Goal: Navigation & Orientation: Find specific page/section

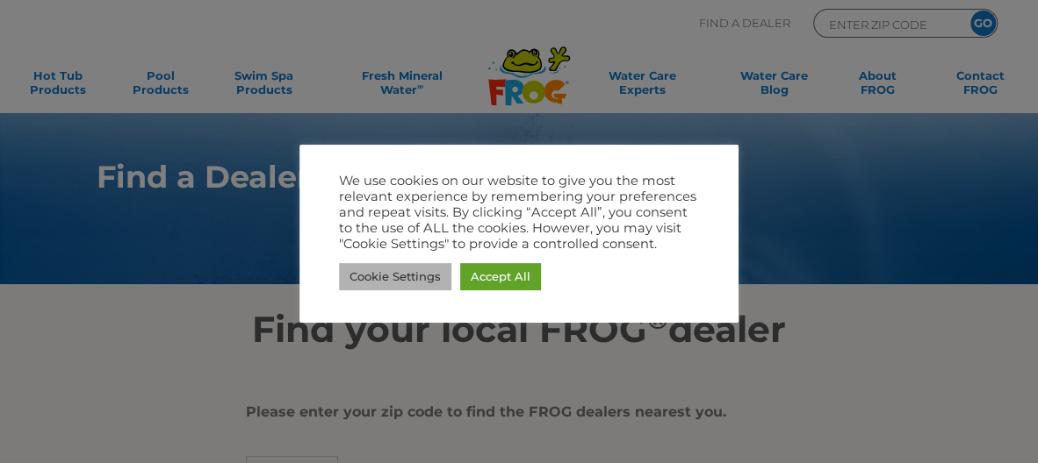
click at [371, 274] on link "Cookie Settings" at bounding box center [395, 276] width 112 height 27
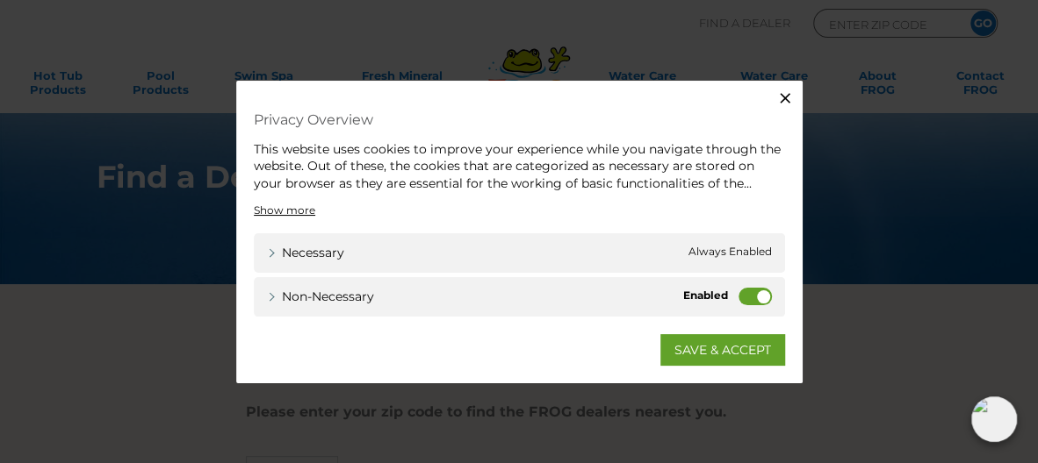
click at [785, 95] on icon "button" at bounding box center [785, 98] width 18 height 18
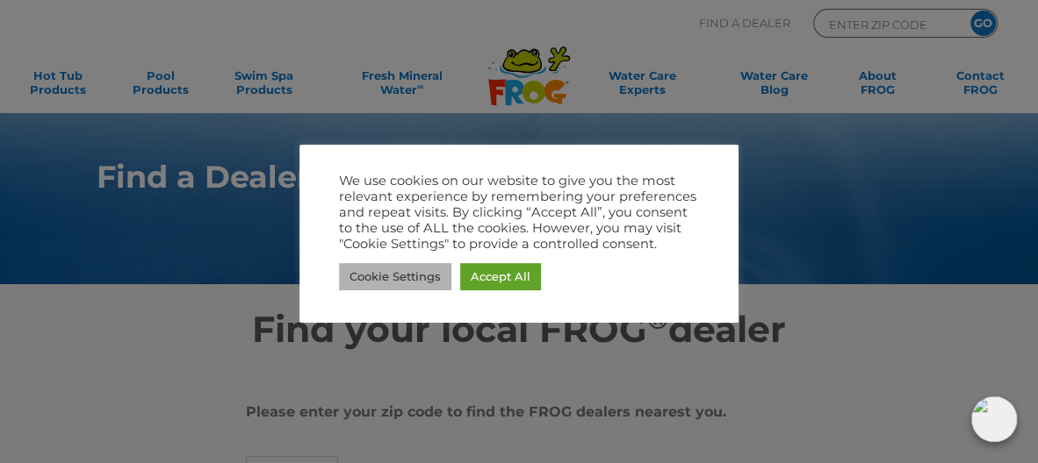
click at [387, 286] on link "Cookie Settings" at bounding box center [395, 276] width 112 height 27
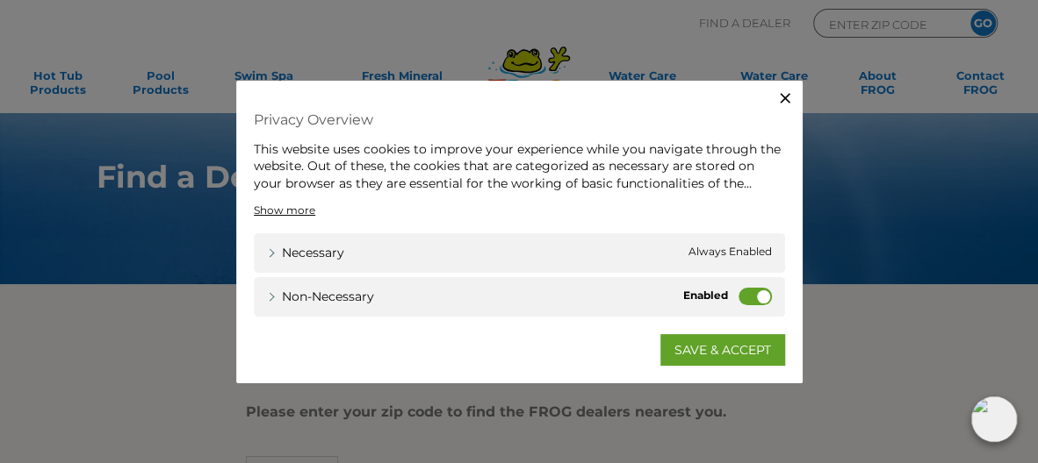
click at [762, 293] on label "Non-necessary" at bounding box center [754, 297] width 33 height 18
click at [0, 0] on input "Non-necessary" at bounding box center [0, 0] width 0 height 0
click at [723, 348] on link "SAVE & ACCEPT" at bounding box center [722, 350] width 125 height 32
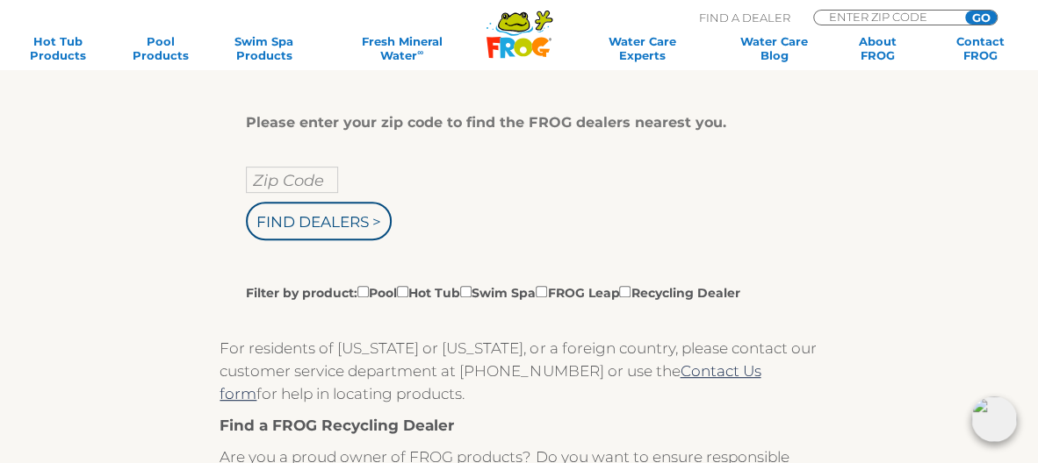
scroll to position [289, 0]
click at [296, 184] on input "text" at bounding box center [292, 181] width 92 height 26
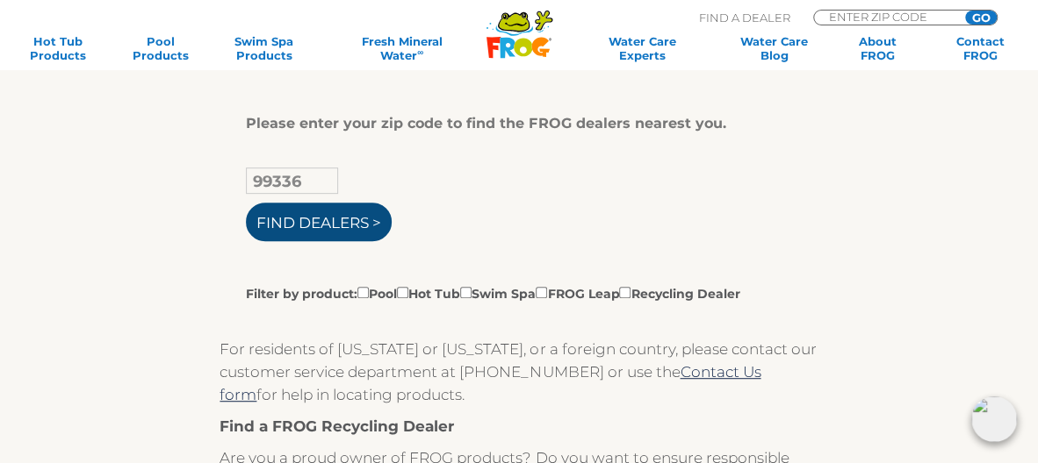
type input "99336"
click at [276, 225] on input "Find Dealers >" at bounding box center [319, 222] width 146 height 39
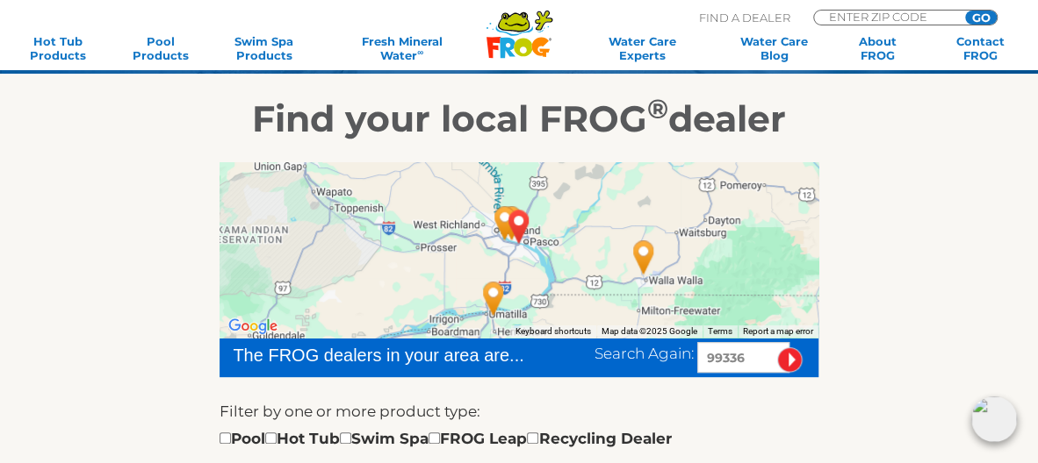
scroll to position [213, 0]
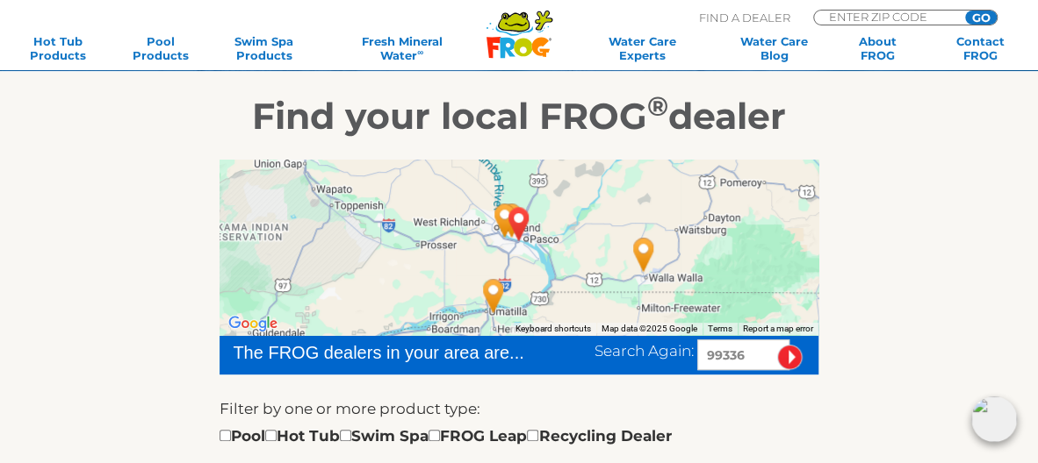
click at [559, 227] on div at bounding box center [518, 248] width 598 height 176
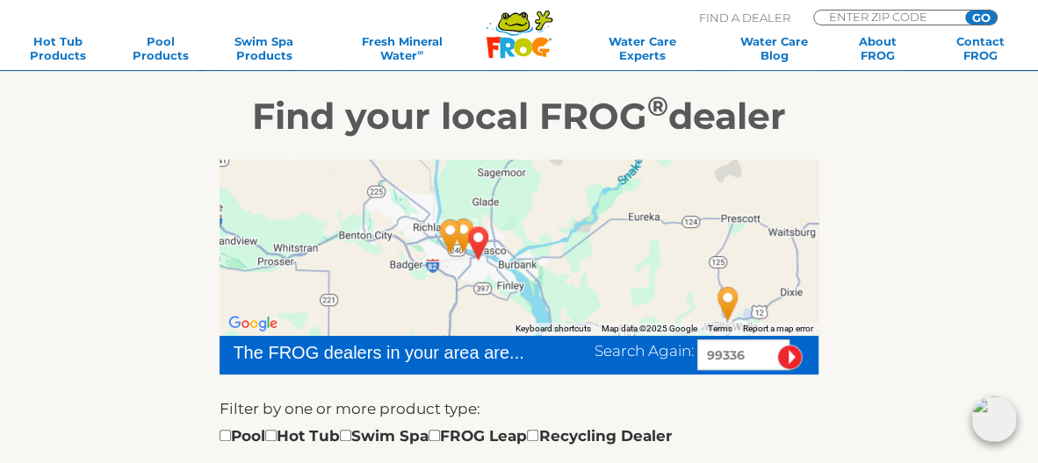
click at [557, 246] on div at bounding box center [518, 248] width 598 height 176
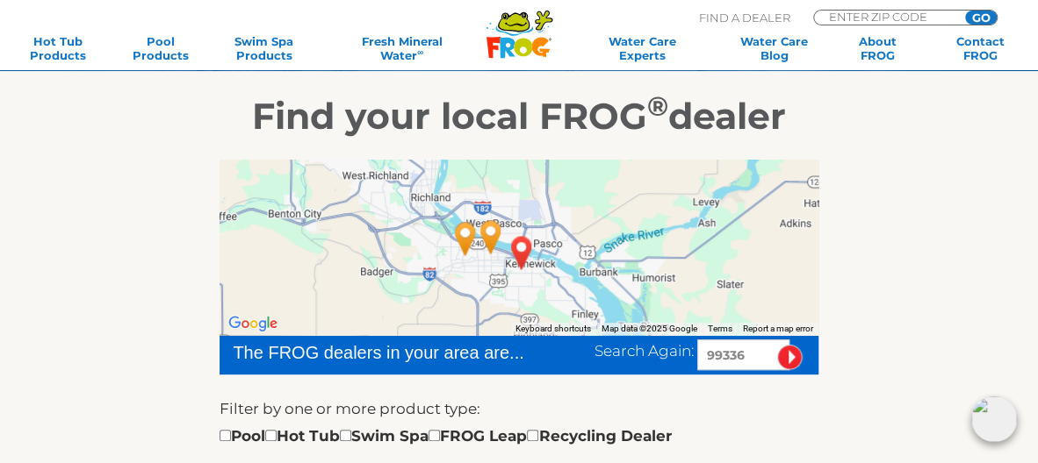
drag, startPoint x: 479, startPoint y: 226, endPoint x: 603, endPoint y: 215, distance: 124.3
click at [604, 214] on div at bounding box center [518, 248] width 598 height 176
click at [399, 253] on div at bounding box center [518, 248] width 598 height 176
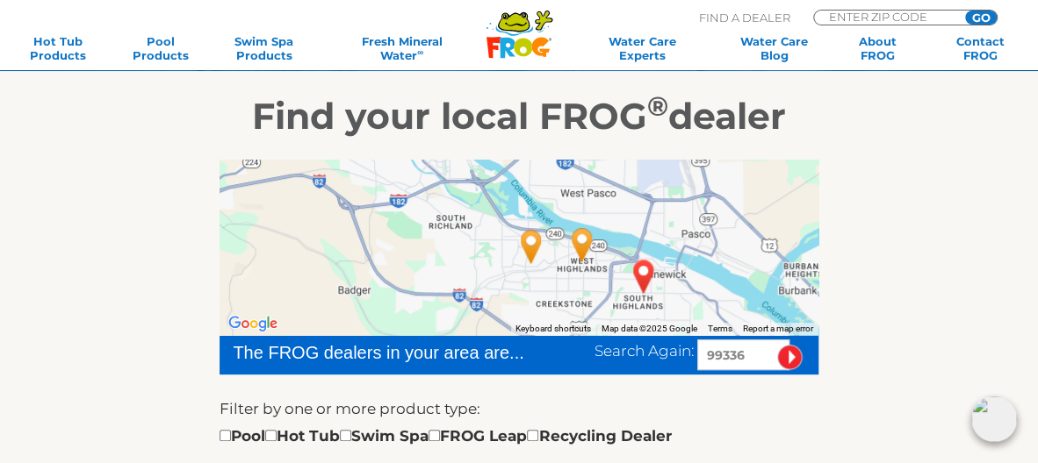
click at [411, 259] on div at bounding box center [518, 248] width 598 height 176
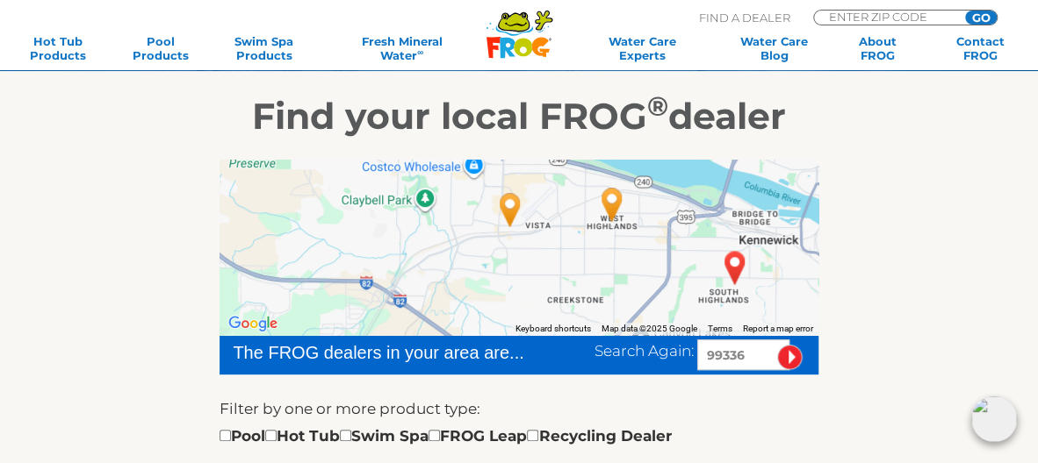
drag, startPoint x: 494, startPoint y: 290, endPoint x: 349, endPoint y: 241, distance: 152.9
click at [350, 241] on div at bounding box center [518, 248] width 598 height 176
click at [489, 270] on div at bounding box center [518, 248] width 598 height 176
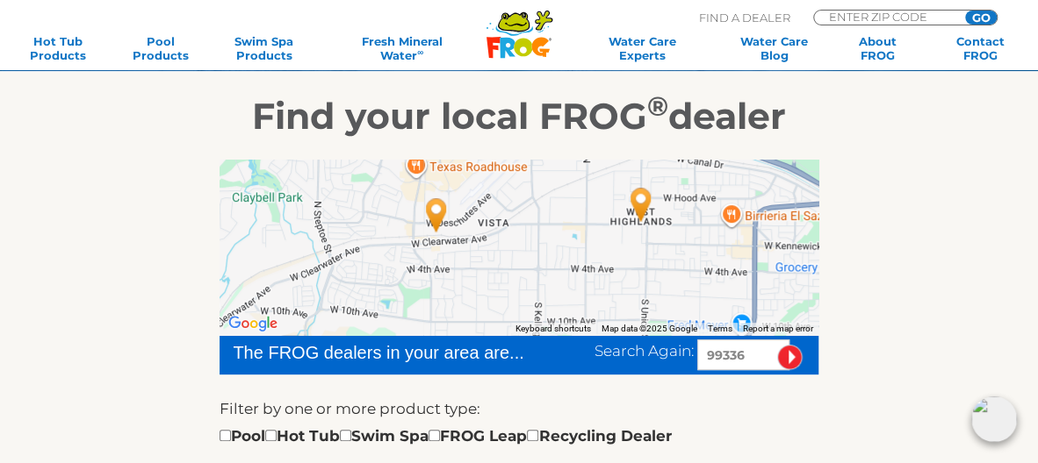
drag, startPoint x: 631, startPoint y: 241, endPoint x: 538, endPoint y: 284, distance: 102.5
click at [538, 284] on div at bounding box center [518, 248] width 598 height 176
